Goal: Find specific page/section

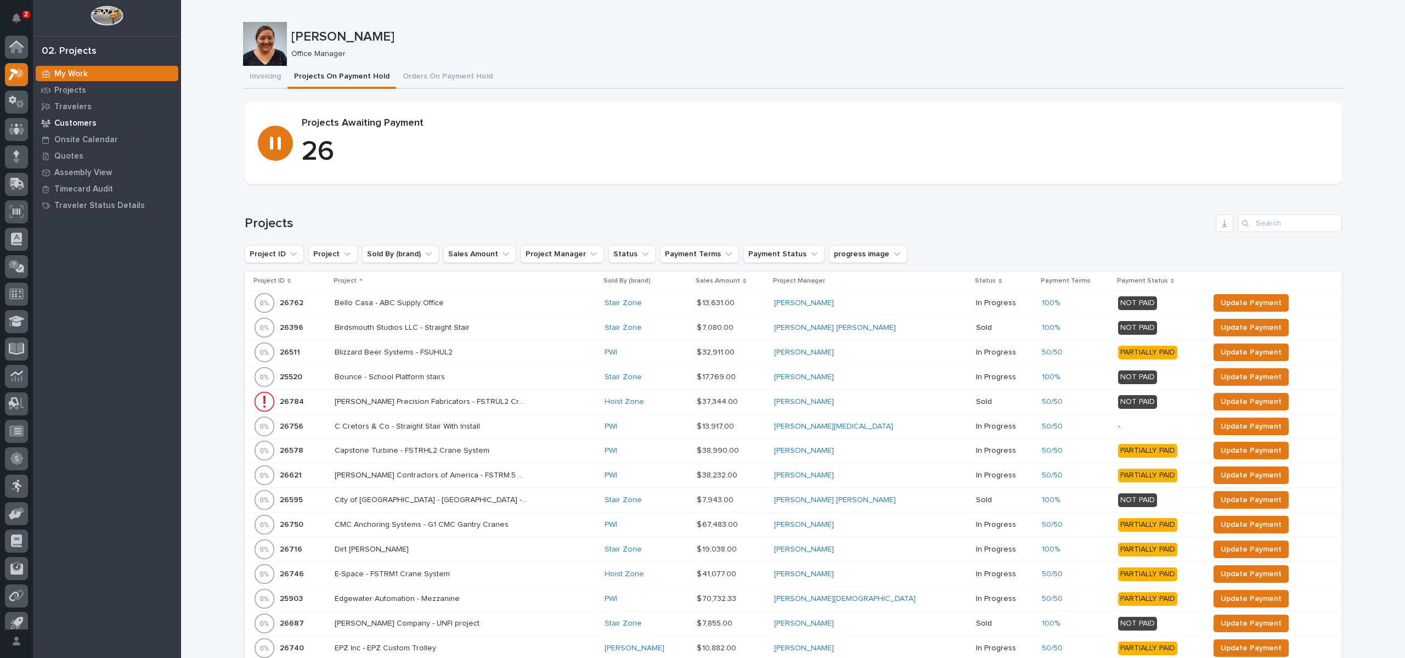
scroll to position [10, 0]
click at [84, 123] on p "Customers" at bounding box center [75, 123] width 42 height 10
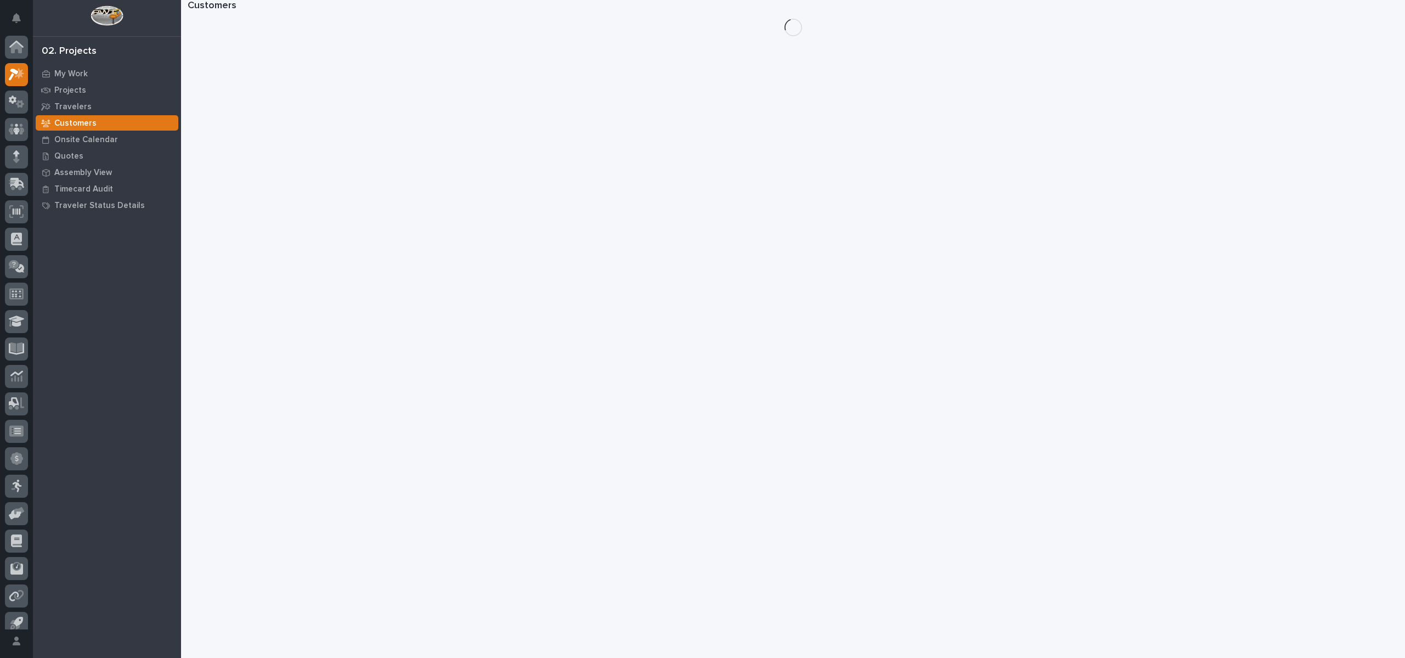
scroll to position [10, 0]
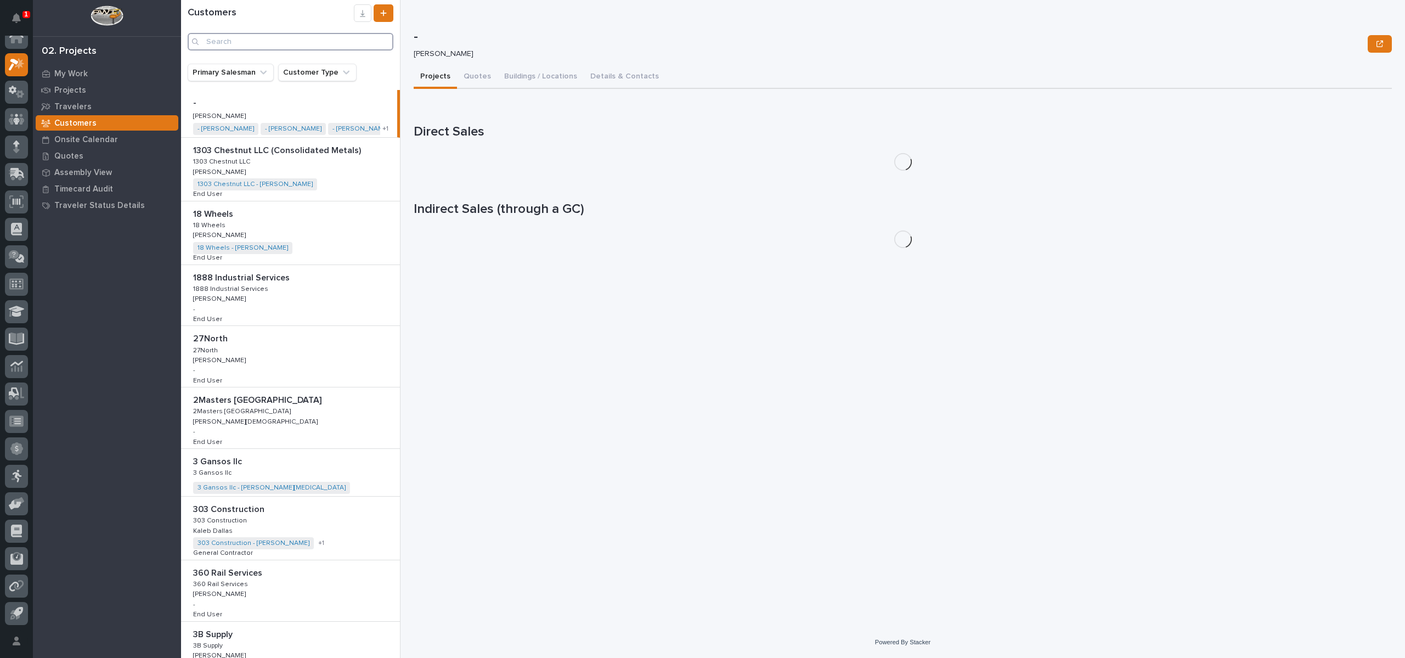
click at [245, 41] on input "Search" at bounding box center [291, 42] width 206 height 18
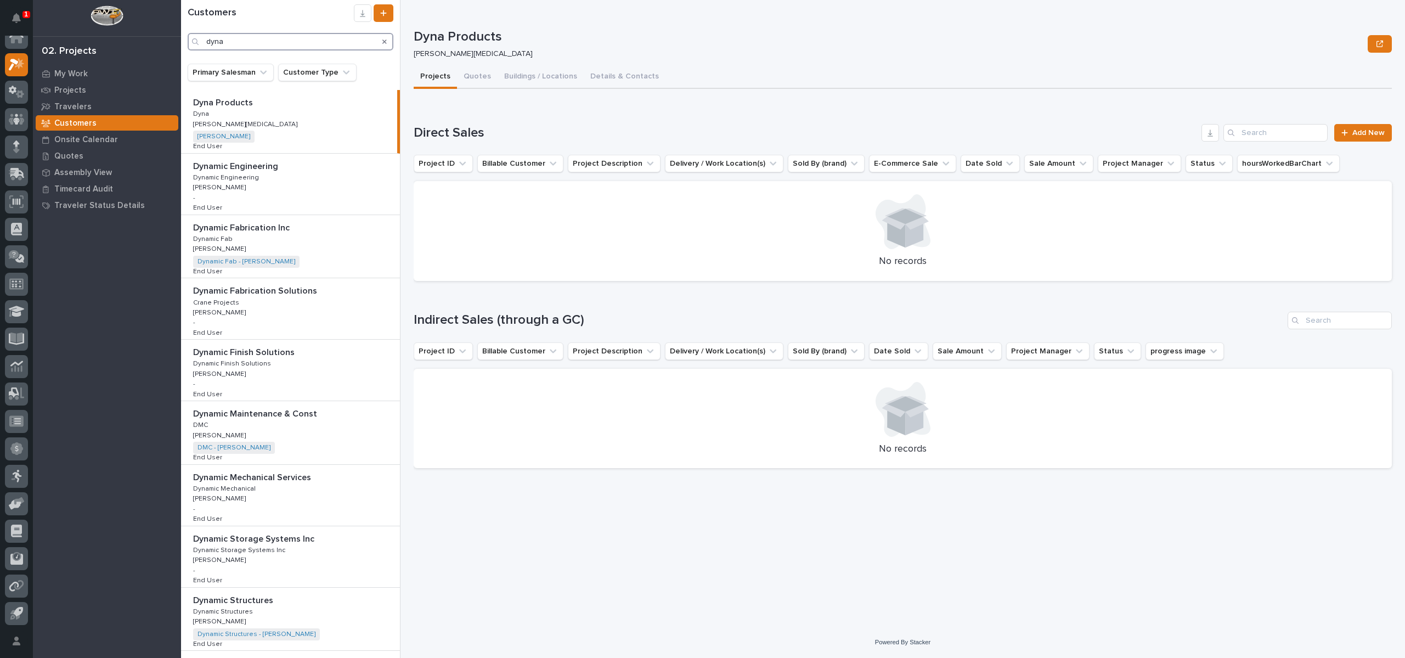
type input "dyna"
click at [81, 74] on p "My Work" at bounding box center [70, 74] width 33 height 10
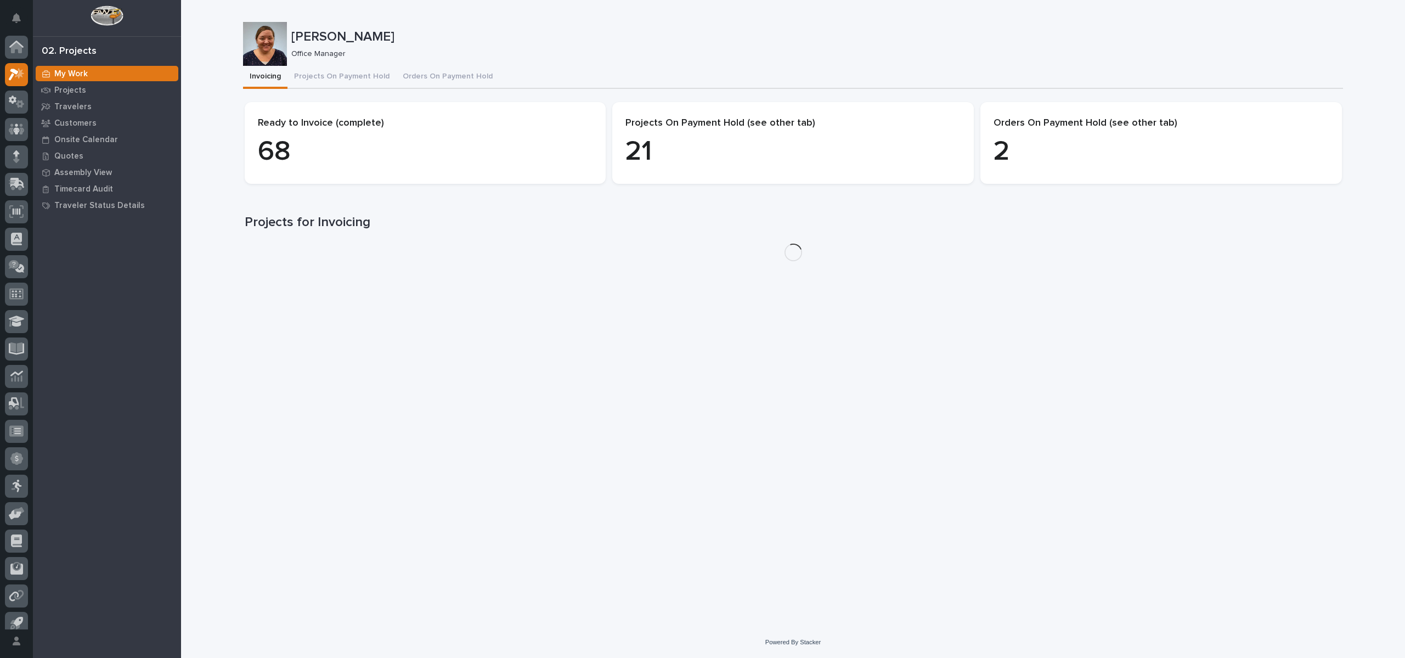
scroll to position [10, 0]
